Goal: Task Accomplishment & Management: Use online tool/utility

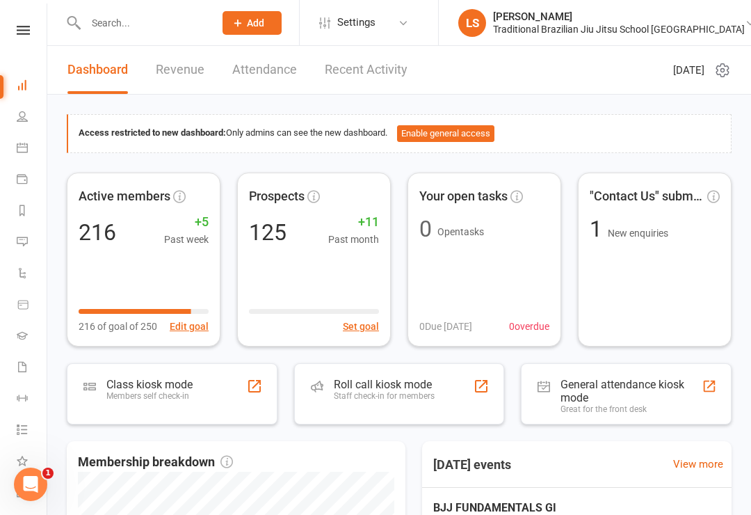
click at [21, 29] on icon at bounding box center [23, 30] width 13 height 9
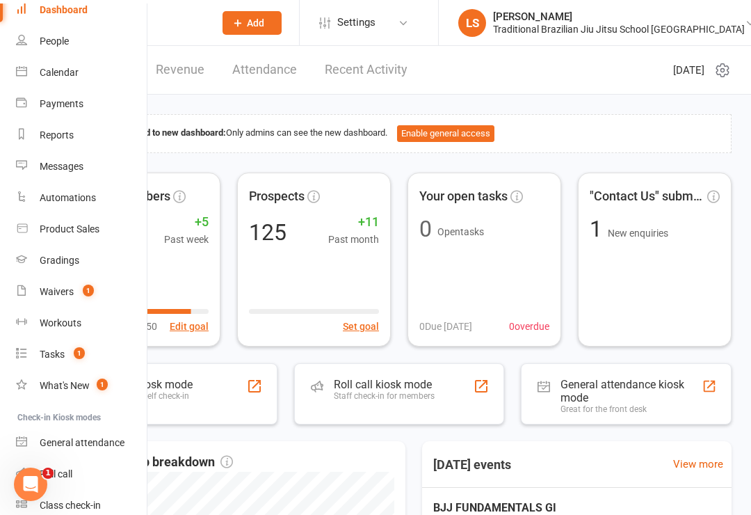
scroll to position [66, 1]
click at [44, 415] on li "Check-in Kiosk modes" at bounding box center [72, 416] width 147 height 19
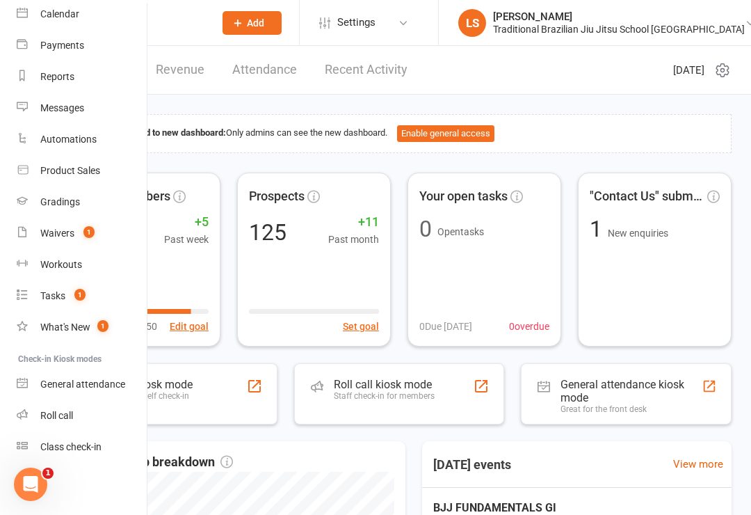
scroll to position [123, 0]
click at [68, 447] on div "Class check-in" at bounding box center [70, 446] width 61 height 11
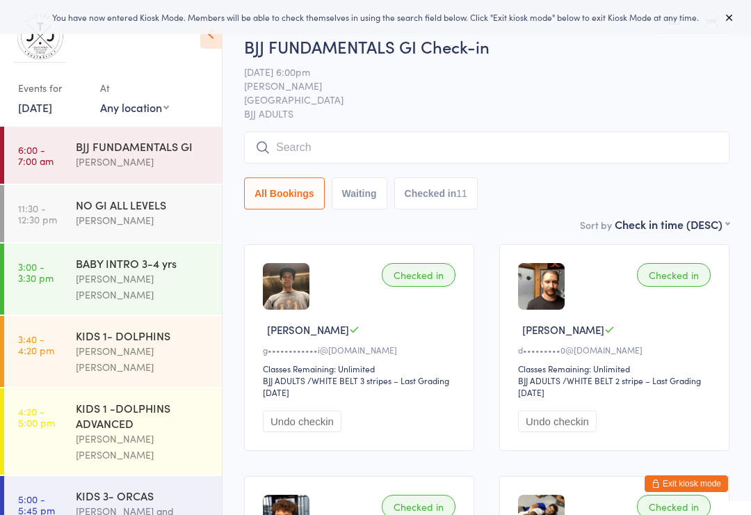
click at [679, 157] on input "search" at bounding box center [487, 147] width 486 height 32
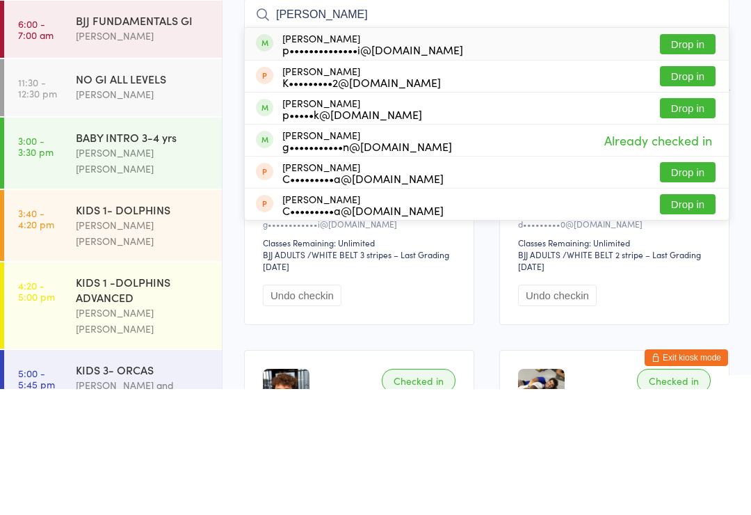
type input "[PERSON_NAME]"
click at [697, 160] on button "Drop in" at bounding box center [688, 170] width 56 height 20
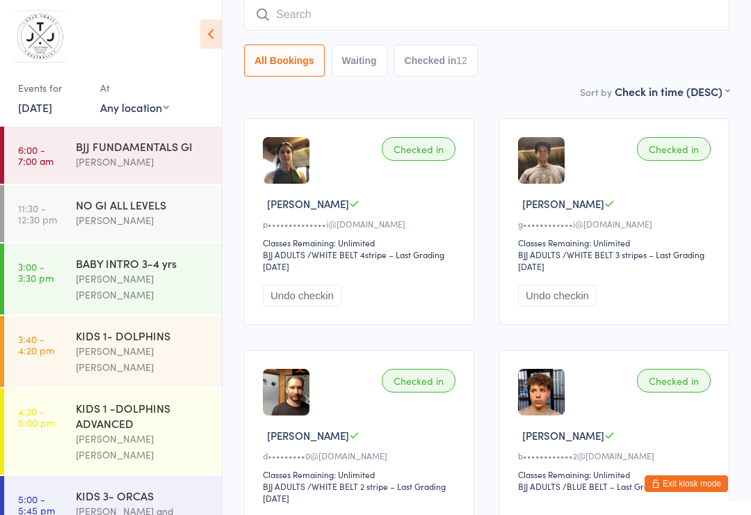
click at [697, 480] on button "Exit kiosk mode" at bounding box center [686, 483] width 83 height 17
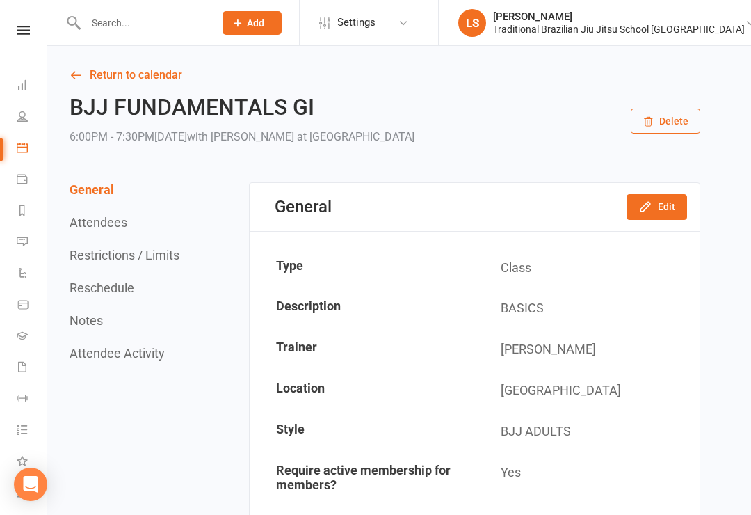
click at [31, 33] on link at bounding box center [23, 30] width 49 height 9
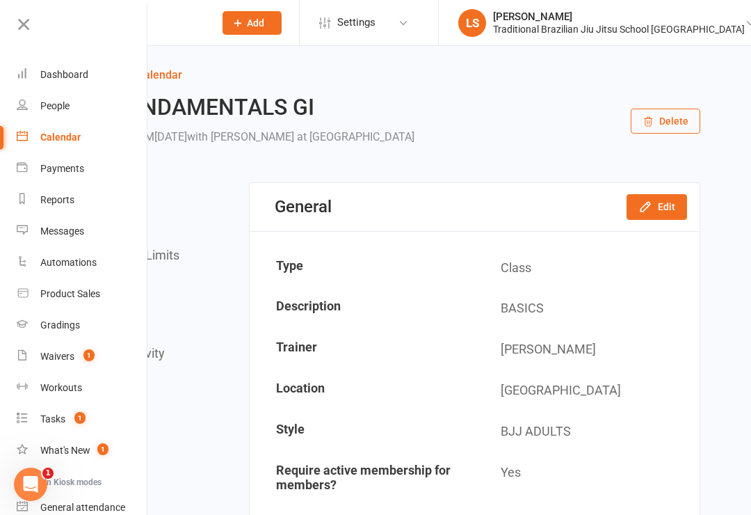
click at [56, 79] on div "Dashboard" at bounding box center [64, 74] width 48 height 11
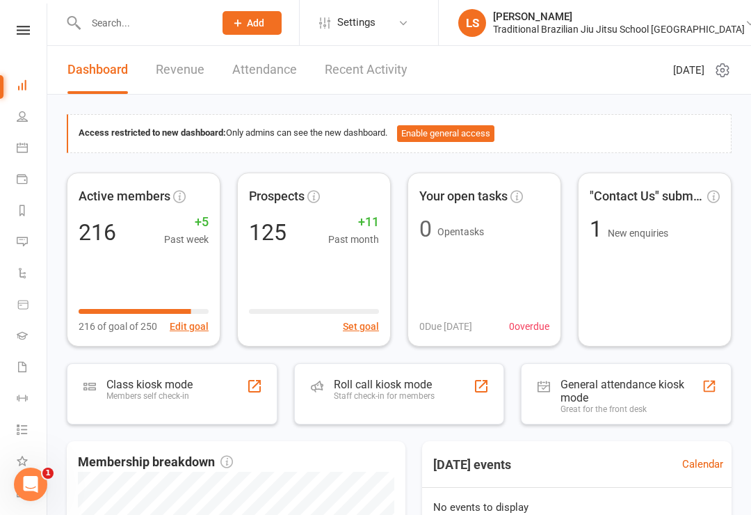
click at [432, 378] on div "Roll call kiosk mode" at bounding box center [384, 384] width 101 height 13
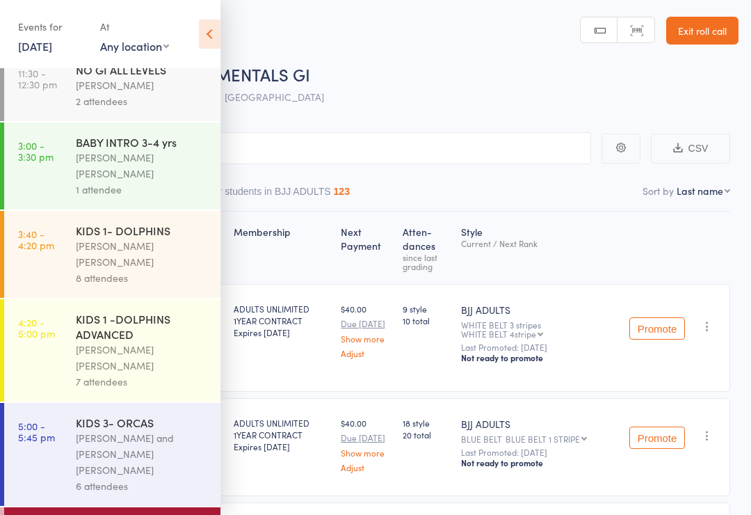
scroll to position [93, 0]
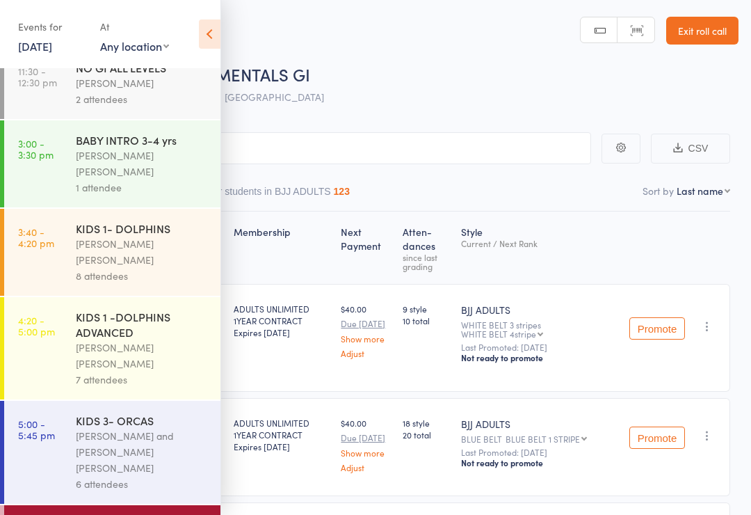
click at [203, 35] on icon at bounding box center [210, 33] width 22 height 29
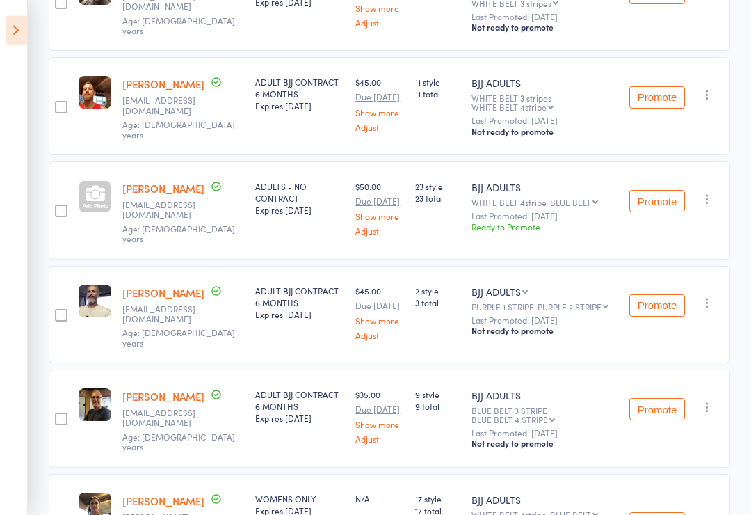
scroll to position [982, 0]
